Goal: Book appointment/travel/reservation

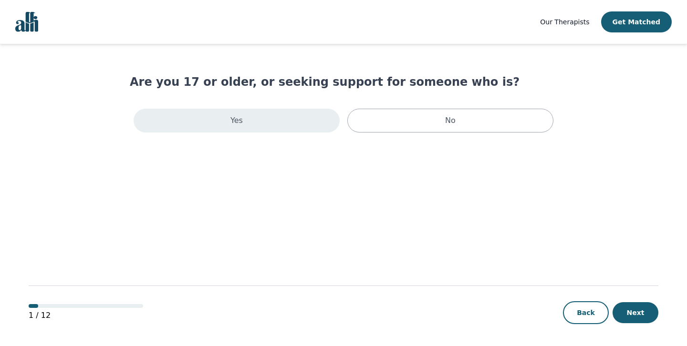
click at [294, 123] on div "Yes" at bounding box center [237, 121] width 206 height 24
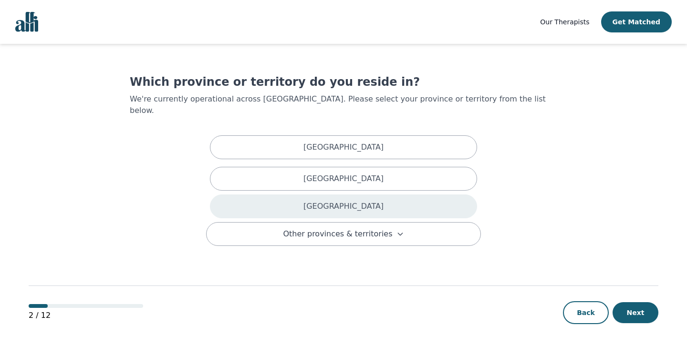
click at [371, 200] on div "[GEOGRAPHIC_DATA]" at bounding box center [343, 207] width 267 height 24
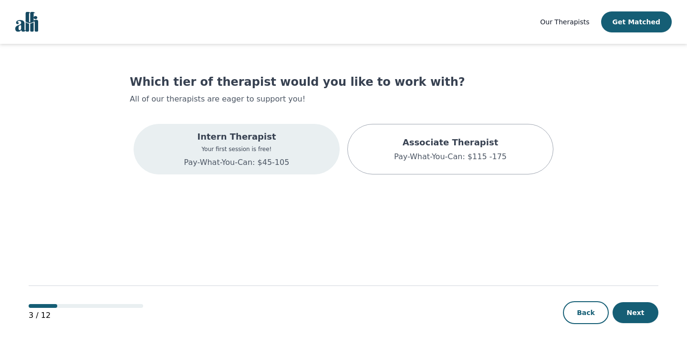
click at [308, 148] on div "Intern Therapist Your first session is free! Pay-What-You-Can: $45-105" at bounding box center [237, 149] width 206 height 51
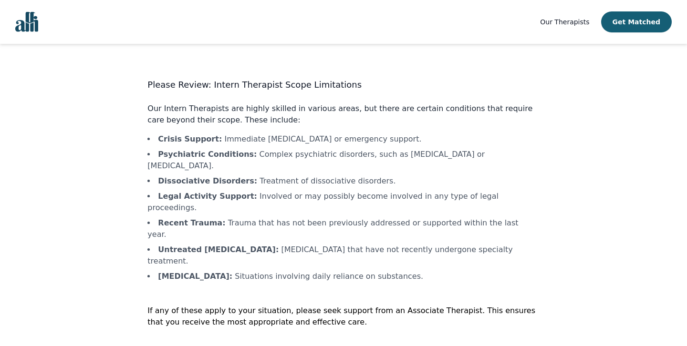
scroll to position [1, 0]
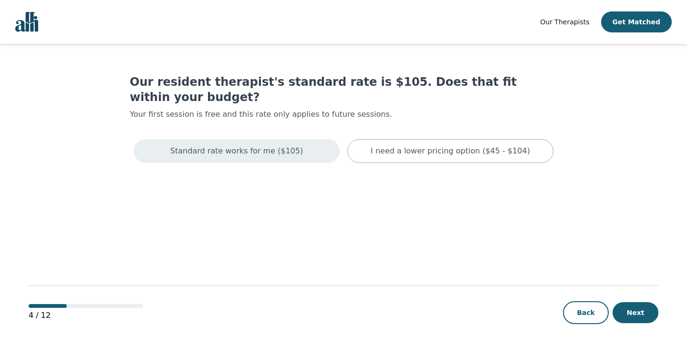
click at [254, 146] on p "Standard rate works for me ($105)" at bounding box center [236, 151] width 133 height 11
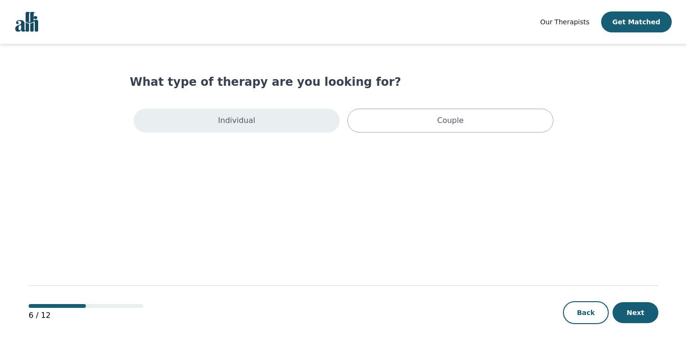
click at [284, 113] on div "Individual" at bounding box center [237, 121] width 206 height 24
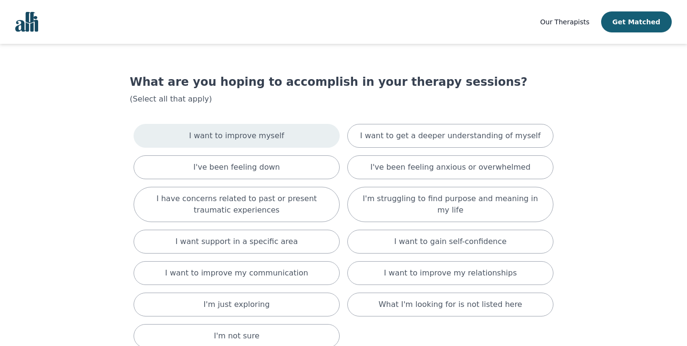
click at [276, 135] on p "I want to improve myself" at bounding box center [236, 135] width 95 height 11
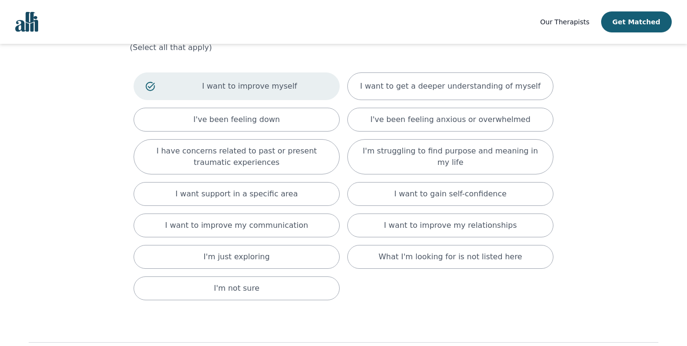
scroll to position [109, 0]
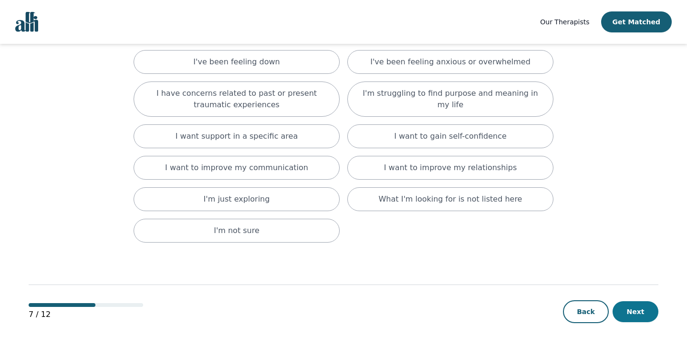
click at [614, 310] on button "Next" at bounding box center [636, 312] width 46 height 21
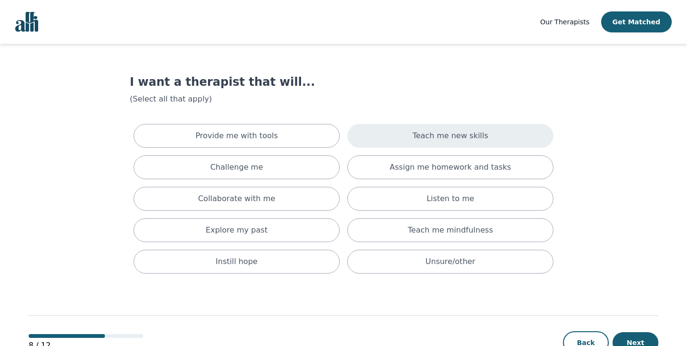
scroll to position [2, 0]
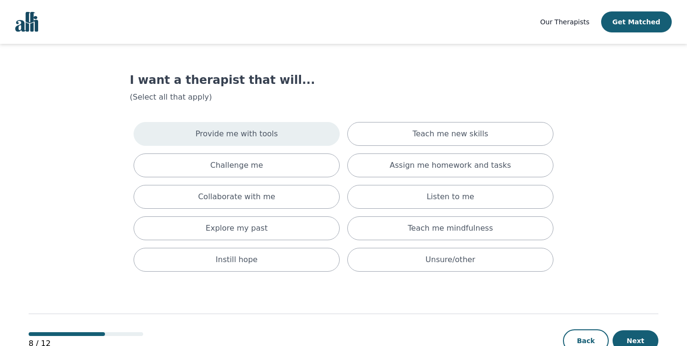
click at [272, 141] on div "Provide me with tools" at bounding box center [237, 134] width 206 height 24
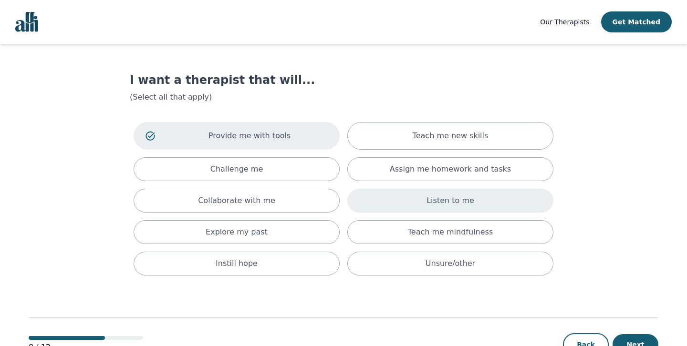
click at [392, 212] on div "Listen to me" at bounding box center [450, 201] width 206 height 24
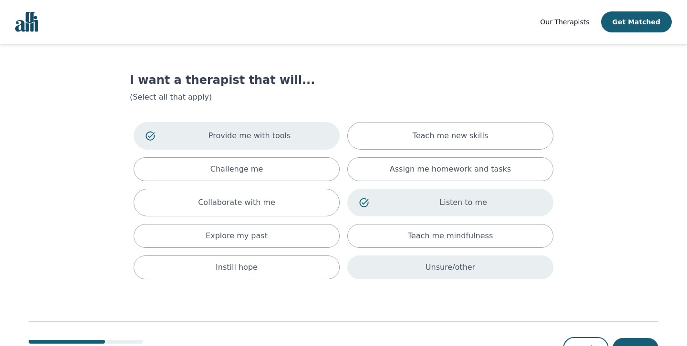
click at [384, 279] on div "Unsure/other" at bounding box center [450, 268] width 206 height 24
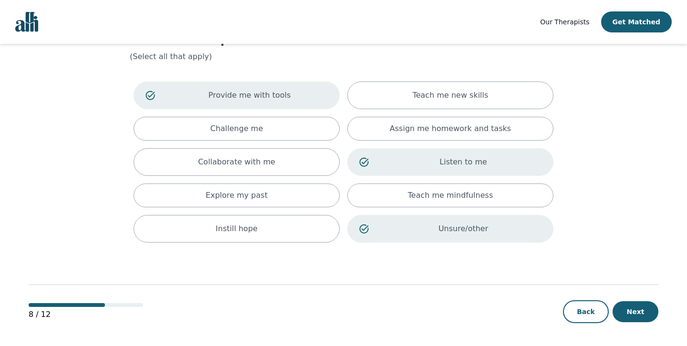
click at [623, 287] on div "8 / 12 Back Next" at bounding box center [344, 297] width 630 height 100
click at [623, 308] on button "Next" at bounding box center [636, 312] width 46 height 21
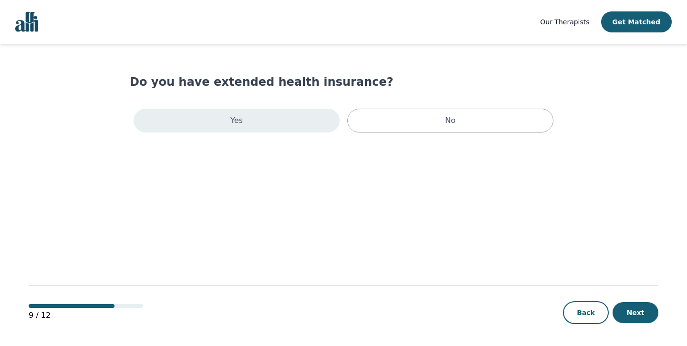
click at [296, 118] on div "Yes" at bounding box center [237, 121] width 206 height 24
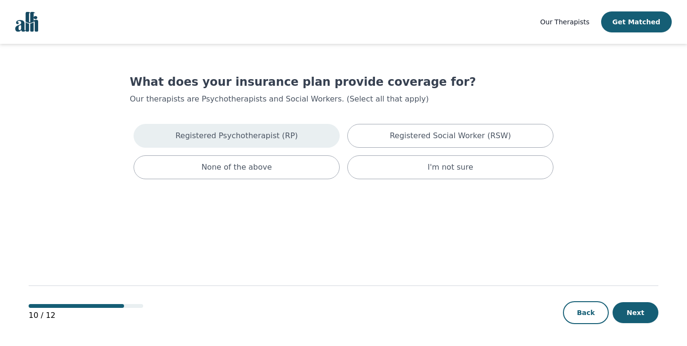
click at [249, 142] on div "Registered Psychotherapist (RP)" at bounding box center [237, 136] width 206 height 24
click at [623, 314] on button "Next" at bounding box center [636, 313] width 46 height 21
